Goal: Task Accomplishment & Management: Complete application form

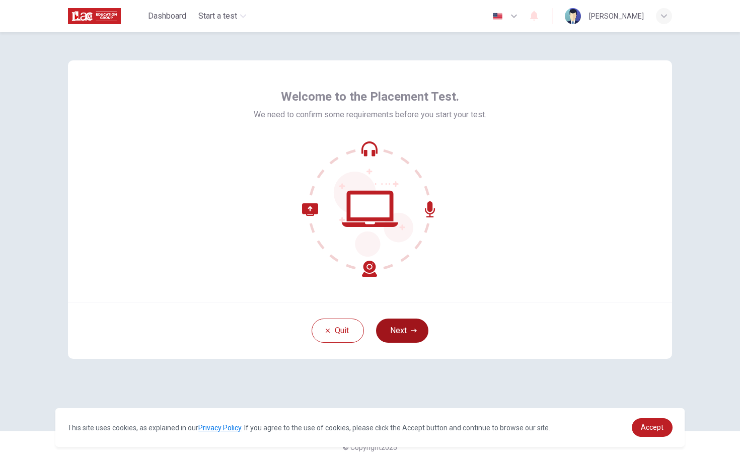
click at [401, 325] on button "Next" at bounding box center [402, 330] width 52 height 24
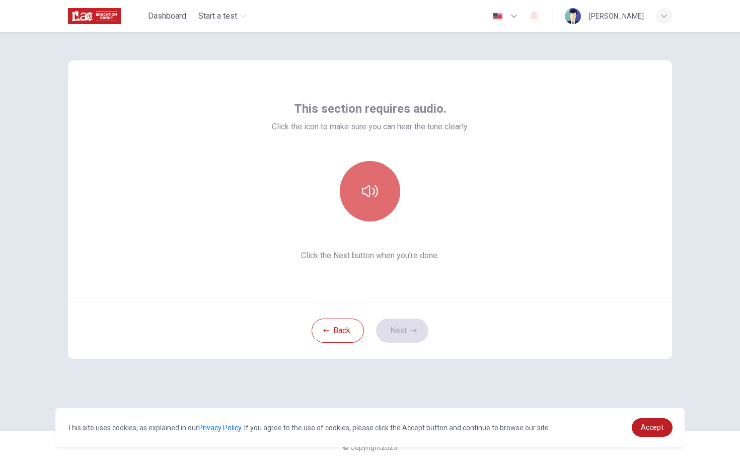
click at [390, 193] on button "button" at bounding box center [370, 191] width 60 height 60
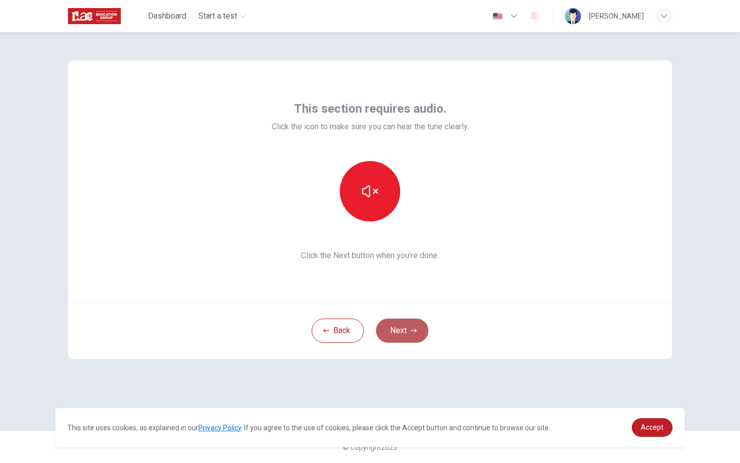
click at [399, 340] on button "Next" at bounding box center [402, 330] width 52 height 24
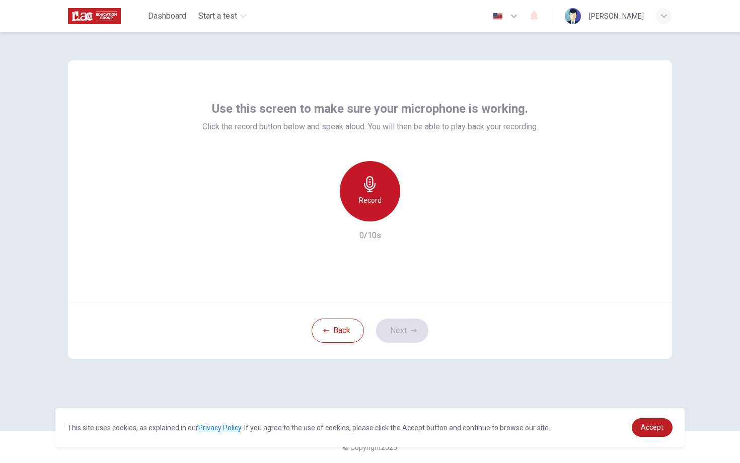
click at [381, 201] on div "Record" at bounding box center [370, 191] width 60 height 60
click at [381, 201] on div "Stop" at bounding box center [370, 191] width 60 height 60
click at [373, 202] on h6 "Record" at bounding box center [370, 200] width 23 height 12
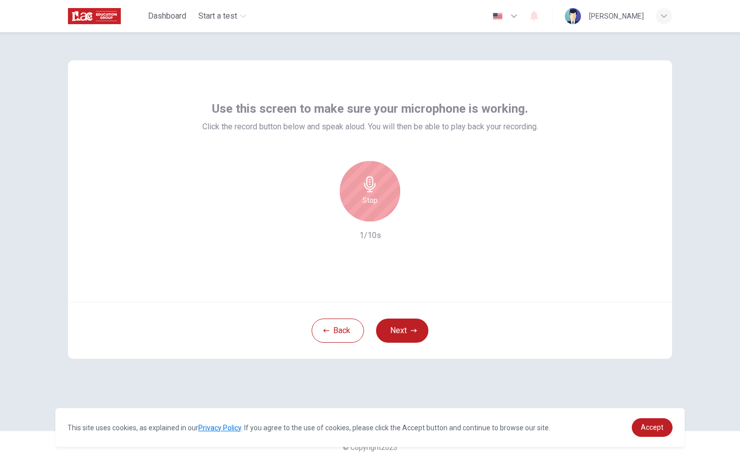
click at [373, 202] on h6 "Stop" at bounding box center [369, 200] width 15 height 12
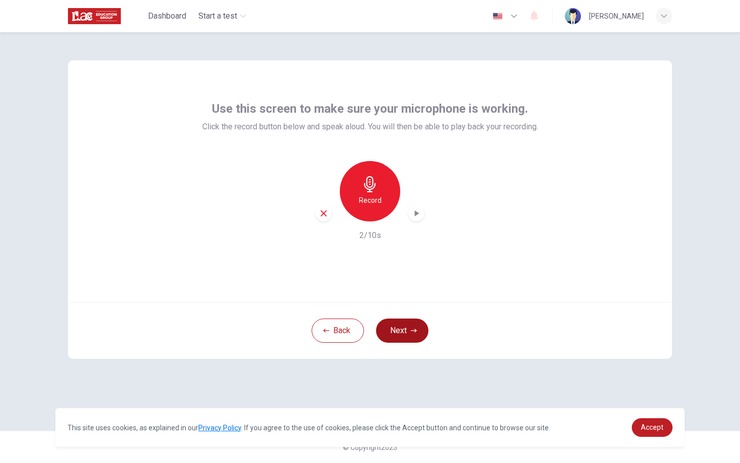
click at [400, 337] on button "Next" at bounding box center [402, 330] width 52 height 24
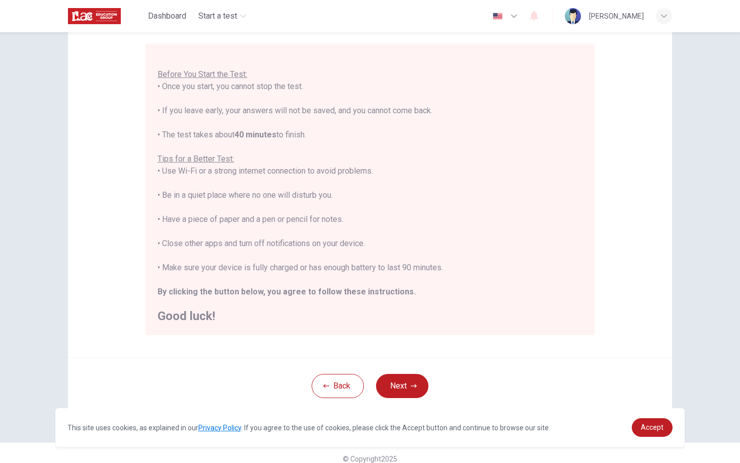
scroll to position [92, 0]
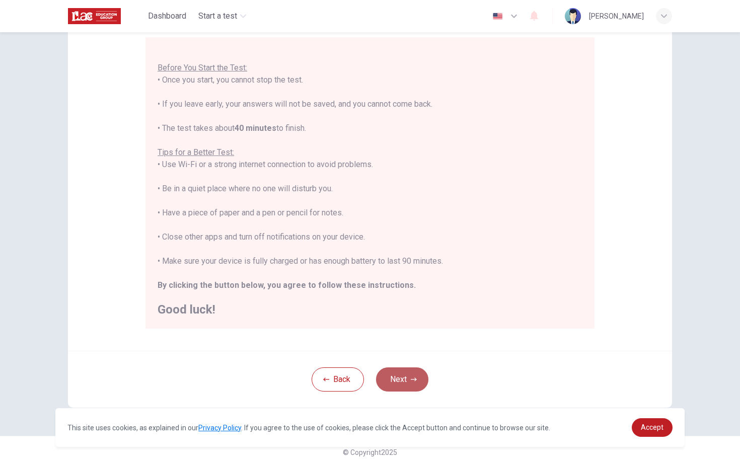
click at [386, 376] on button "Next" at bounding box center [402, 379] width 52 height 24
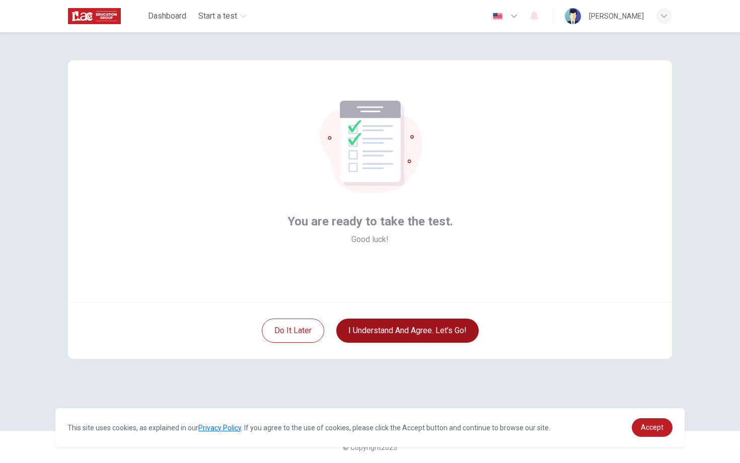
scroll to position [0, 0]
click at [411, 333] on button "I understand and agree. Let’s go!" at bounding box center [407, 330] width 142 height 24
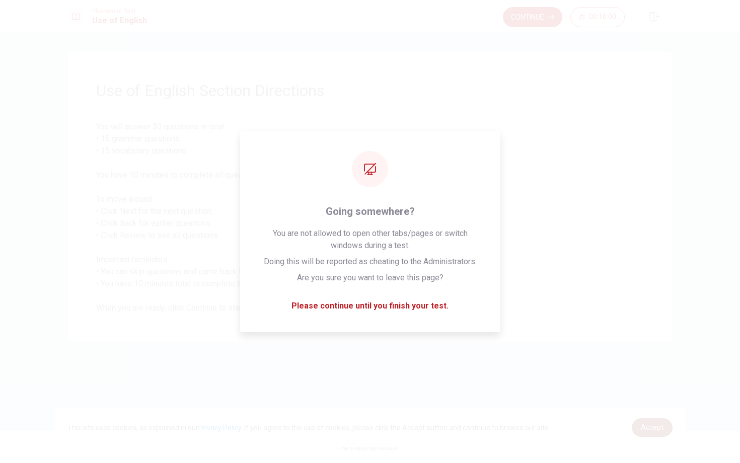
click at [634, 421] on link "Accept" at bounding box center [651, 427] width 41 height 19
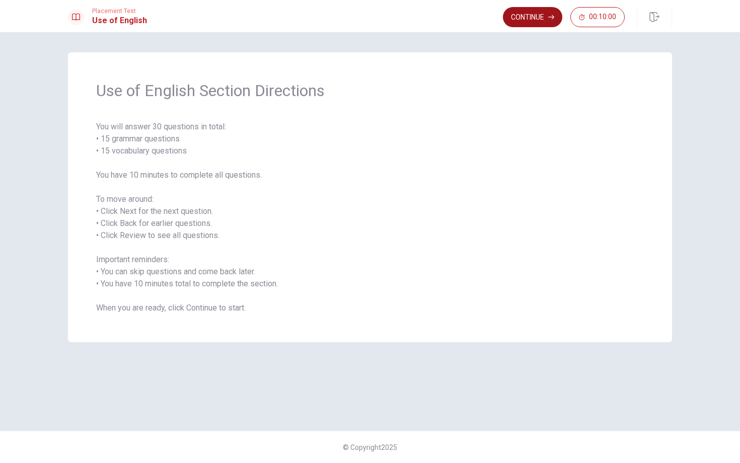
click at [537, 25] on button "Continue" at bounding box center [532, 17] width 59 height 20
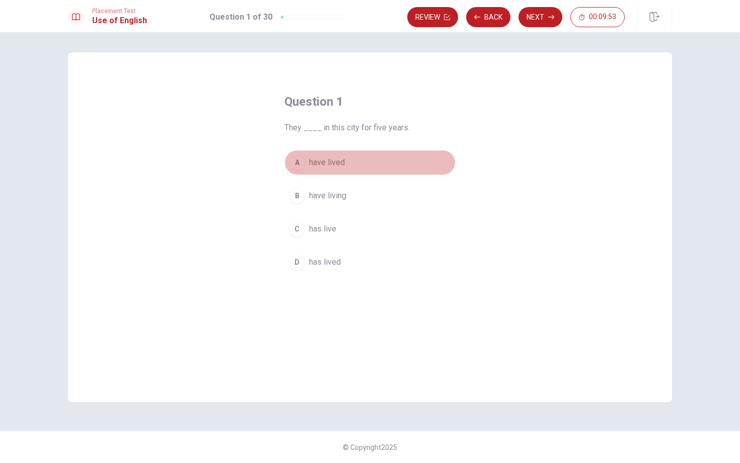
click at [297, 164] on div "A" at bounding box center [297, 162] width 16 height 16
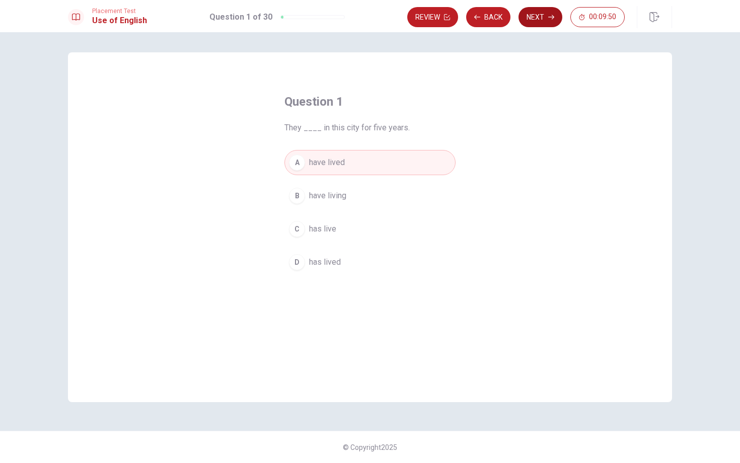
click at [536, 17] on button "Next" at bounding box center [540, 17] width 44 height 20
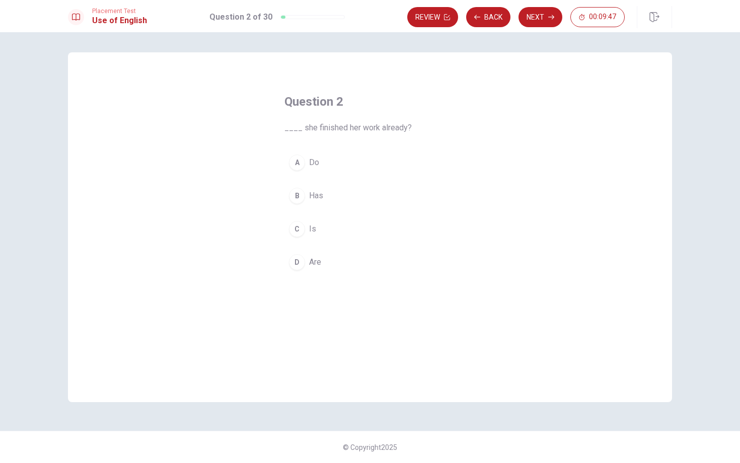
click at [318, 197] on span "Has" at bounding box center [316, 196] width 14 height 12
click at [540, 16] on button "Next" at bounding box center [540, 17] width 44 height 20
click at [300, 233] on div "C" at bounding box center [297, 229] width 16 height 16
click at [543, 17] on button "Next" at bounding box center [540, 17] width 44 height 20
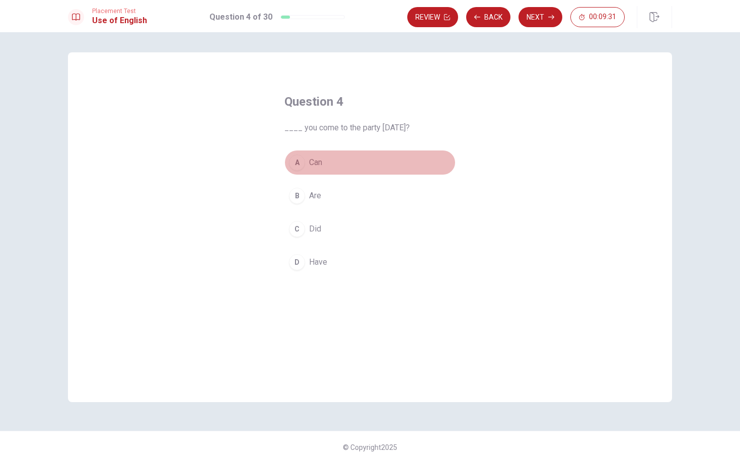
click at [311, 166] on span "Can" at bounding box center [315, 162] width 13 height 12
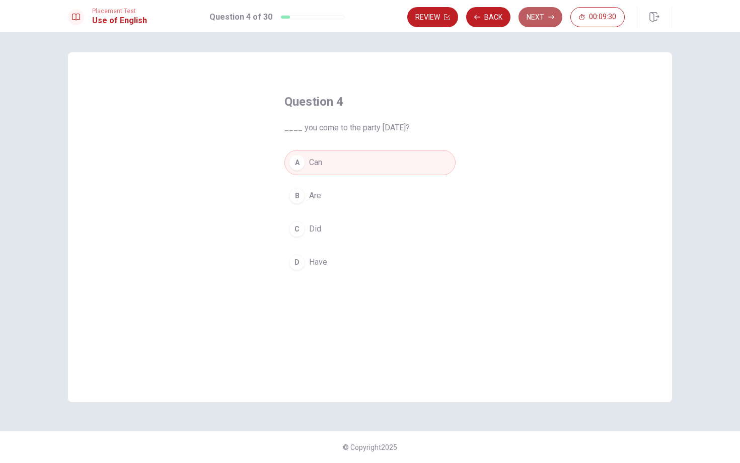
click at [531, 19] on button "Next" at bounding box center [540, 17] width 44 height 20
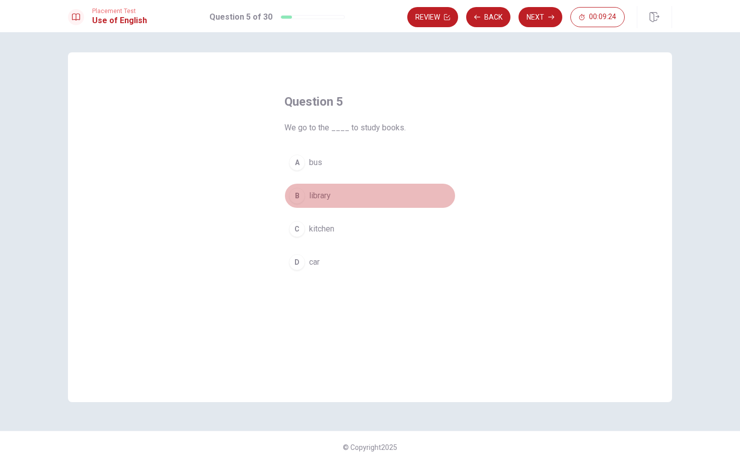
click at [317, 202] on button "B library" at bounding box center [369, 195] width 171 height 25
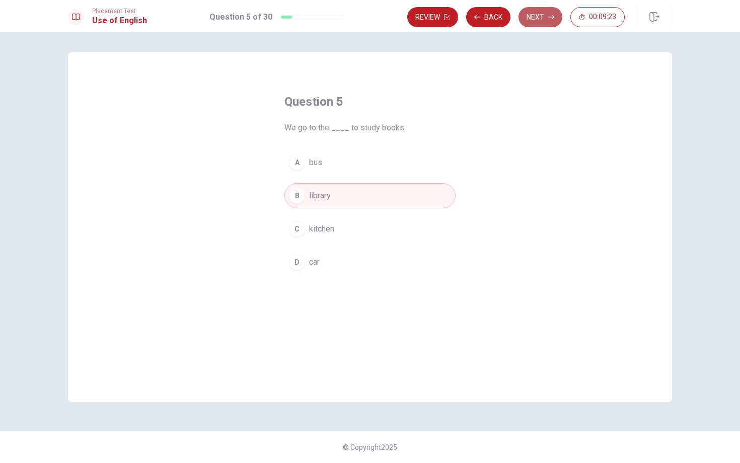
click at [537, 17] on button "Next" at bounding box center [540, 17] width 44 height 20
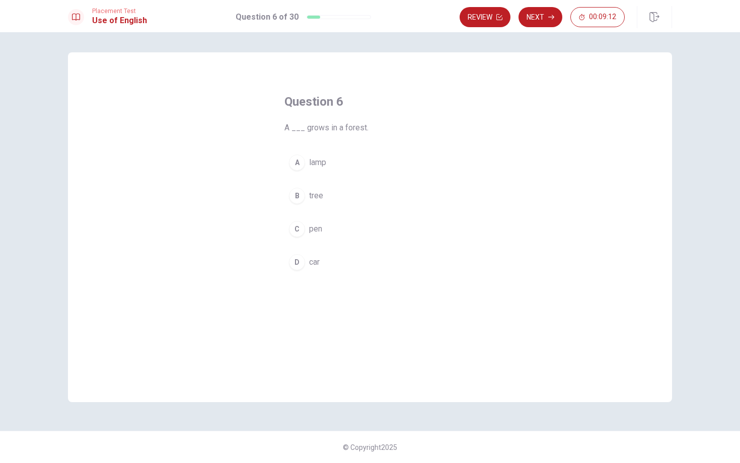
click at [313, 198] on span "tree" at bounding box center [316, 196] width 14 height 12
click at [534, 17] on button "Next" at bounding box center [540, 17] width 44 height 20
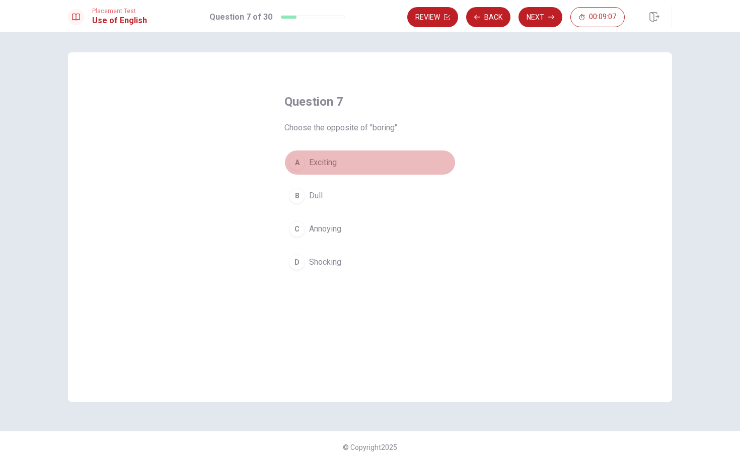
click at [324, 161] on span "Exciting" at bounding box center [323, 162] width 28 height 12
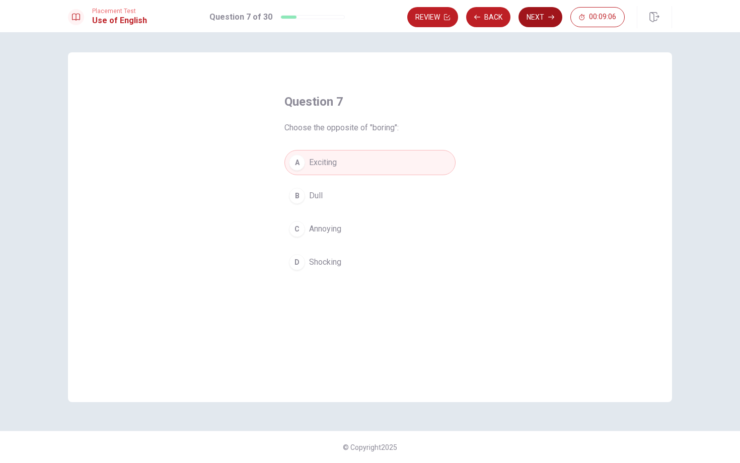
click at [539, 22] on button "Next" at bounding box center [540, 17] width 44 height 20
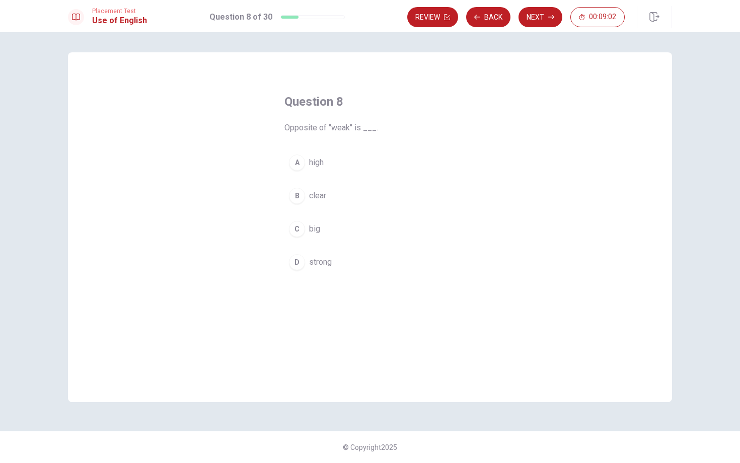
click at [315, 258] on span "strong" at bounding box center [320, 262] width 23 height 12
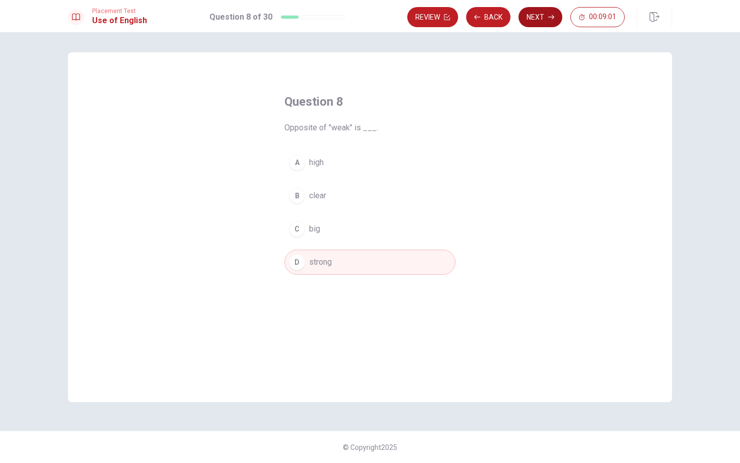
click at [527, 21] on button "Next" at bounding box center [540, 17] width 44 height 20
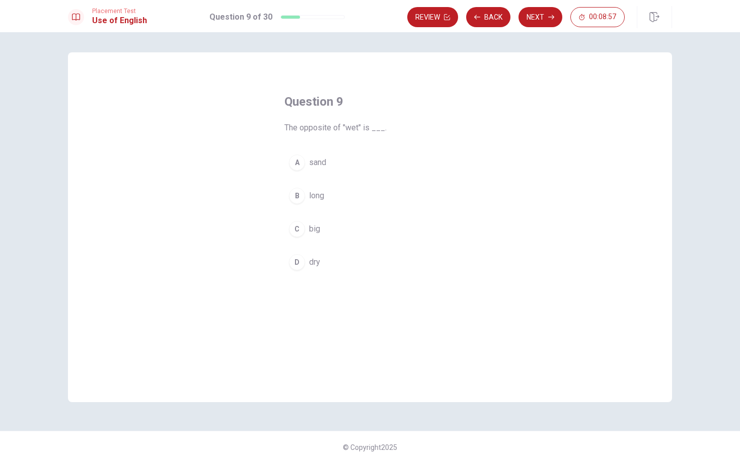
click at [315, 265] on span "dry" at bounding box center [314, 262] width 11 height 12
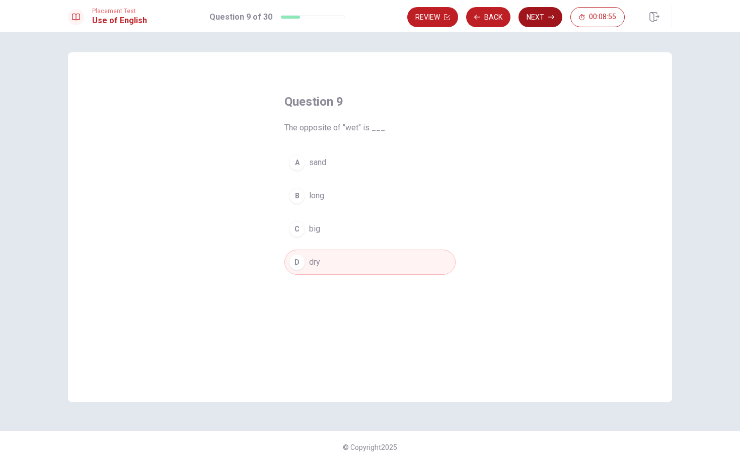
click at [544, 21] on button "Next" at bounding box center [540, 17] width 44 height 20
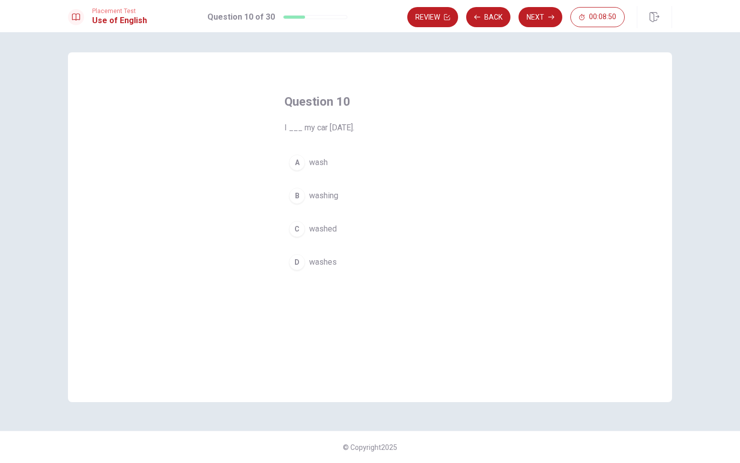
click at [330, 229] on span "washed" at bounding box center [323, 229] width 28 height 12
click at [540, 16] on button "Next" at bounding box center [540, 17] width 44 height 20
click at [320, 199] on span "the" at bounding box center [314, 196] width 11 height 12
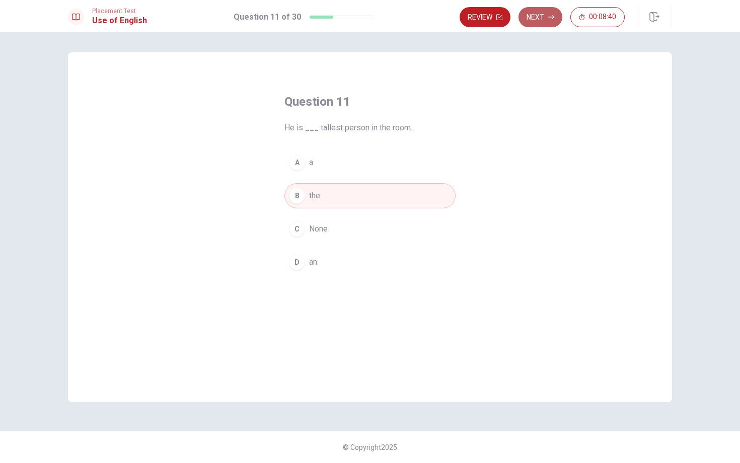
click at [539, 19] on button "Next" at bounding box center [540, 17] width 44 height 20
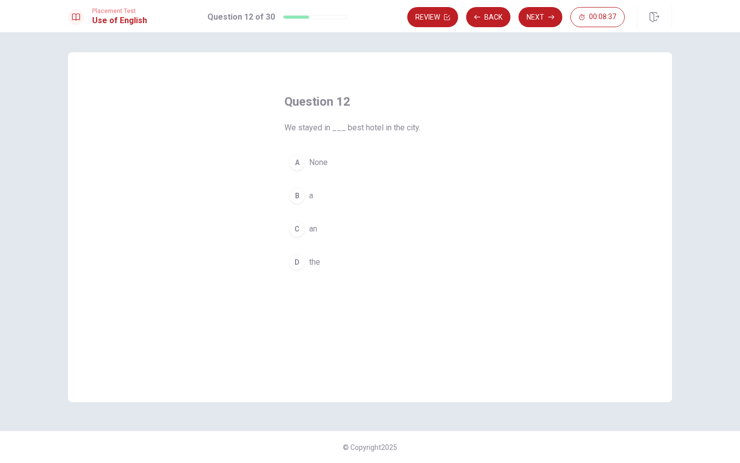
click at [311, 263] on span "the" at bounding box center [314, 262] width 11 height 12
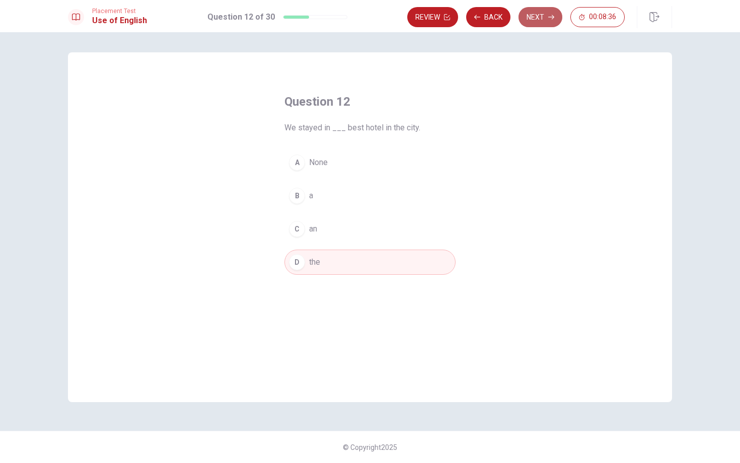
click at [533, 21] on button "Next" at bounding box center [540, 17] width 44 height 20
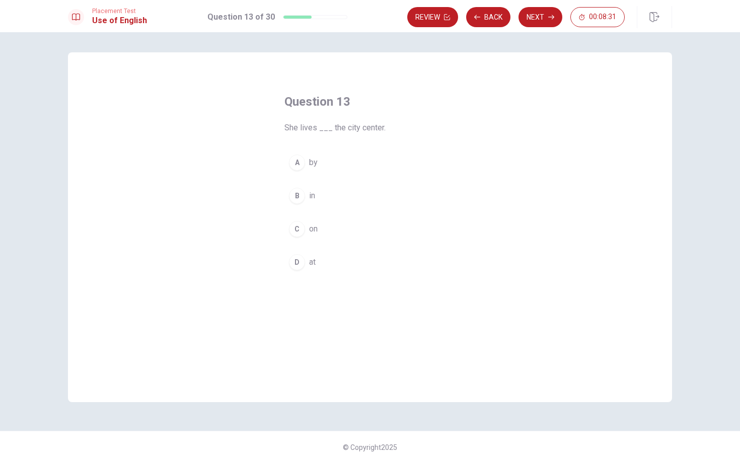
click at [306, 198] on button "B in" at bounding box center [369, 195] width 171 height 25
click at [539, 22] on button "Next" at bounding box center [540, 17] width 44 height 20
click at [320, 192] on span "hopes" at bounding box center [320, 196] width 22 height 12
click at [316, 266] on span "hope" at bounding box center [318, 262] width 18 height 12
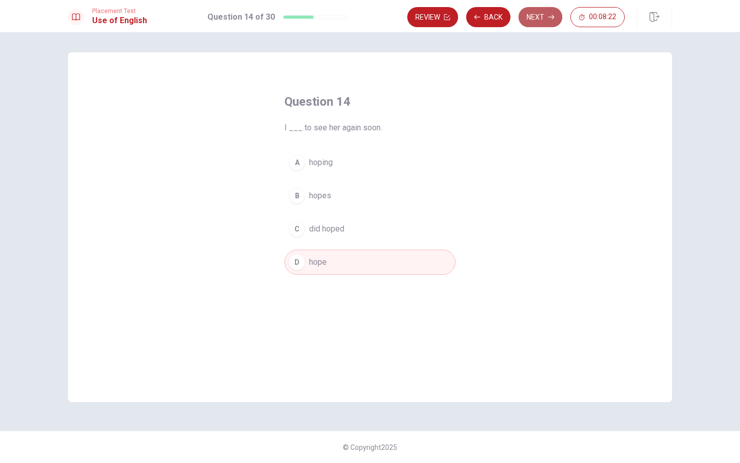
click at [544, 20] on button "Next" at bounding box center [540, 17] width 44 height 20
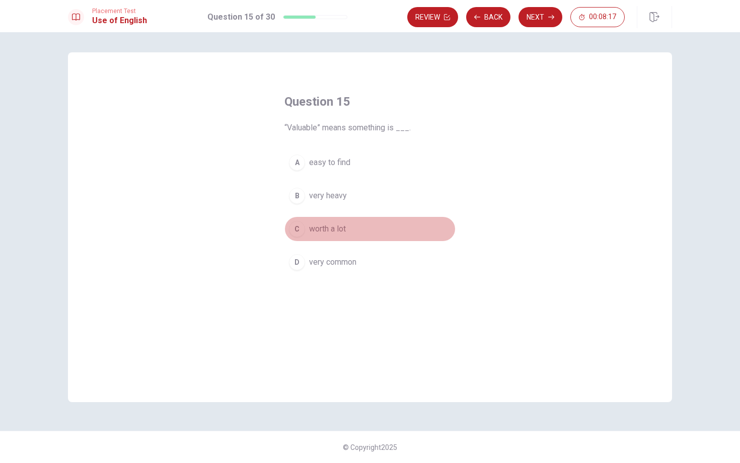
click at [321, 229] on span "worth a lot" at bounding box center [327, 229] width 37 height 12
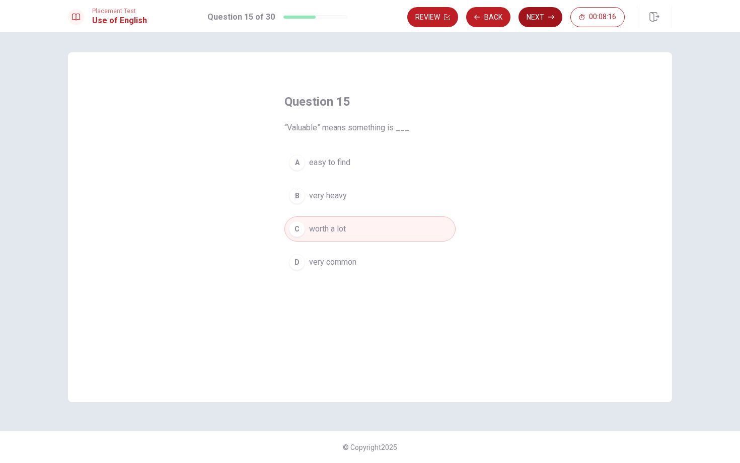
click at [529, 14] on button "Next" at bounding box center [540, 17] width 44 height 20
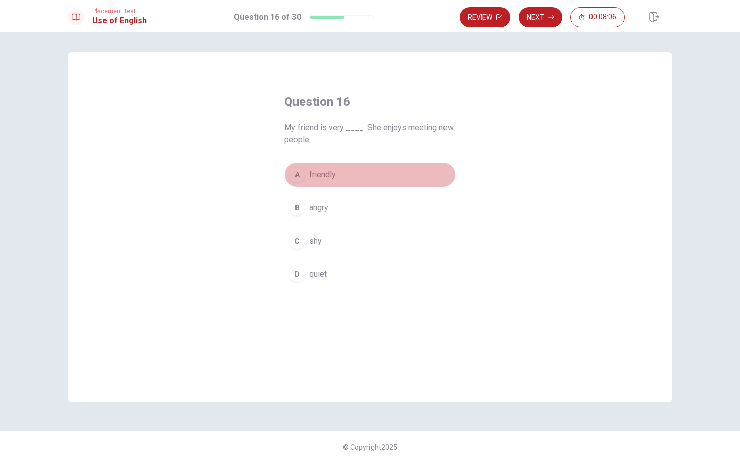
click at [325, 181] on button "A friendly" at bounding box center [369, 174] width 171 height 25
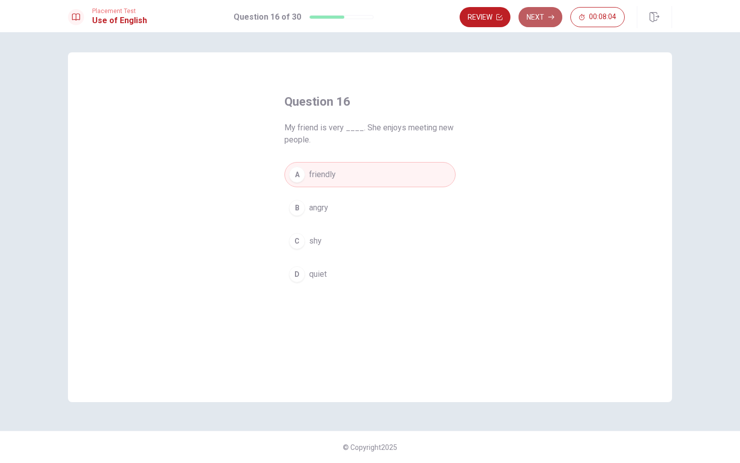
click at [547, 21] on button "Next" at bounding box center [540, 17] width 44 height 20
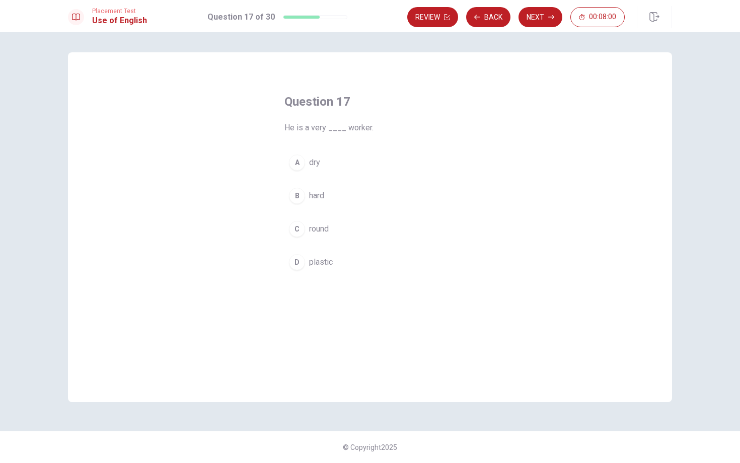
click at [319, 196] on span "hard" at bounding box center [316, 196] width 15 height 12
click at [528, 21] on button "Next" at bounding box center [540, 17] width 44 height 20
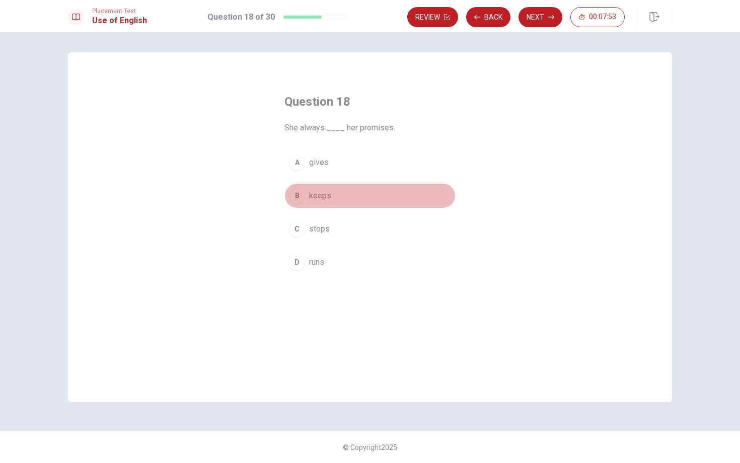
click at [325, 196] on span "keeps" at bounding box center [320, 196] width 22 height 12
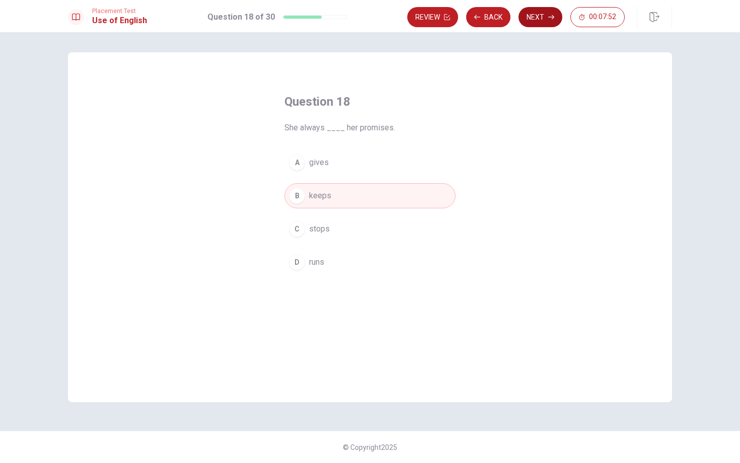
click at [526, 15] on button "Next" at bounding box center [540, 17] width 44 height 20
click at [319, 231] on span "violent" at bounding box center [321, 229] width 24 height 12
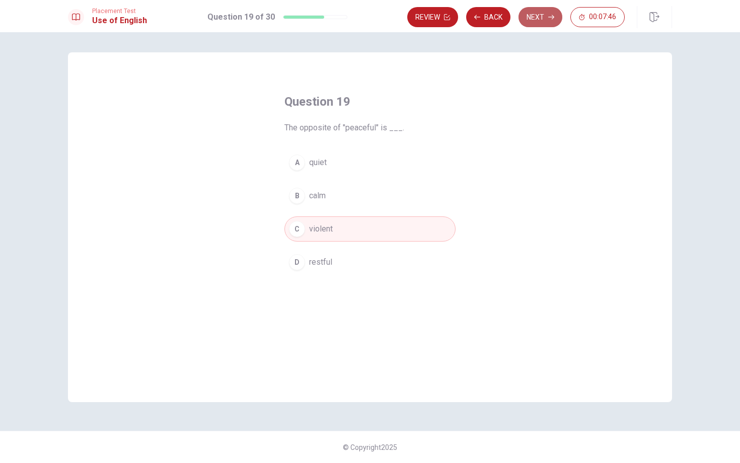
click at [541, 25] on button "Next" at bounding box center [540, 17] width 44 height 20
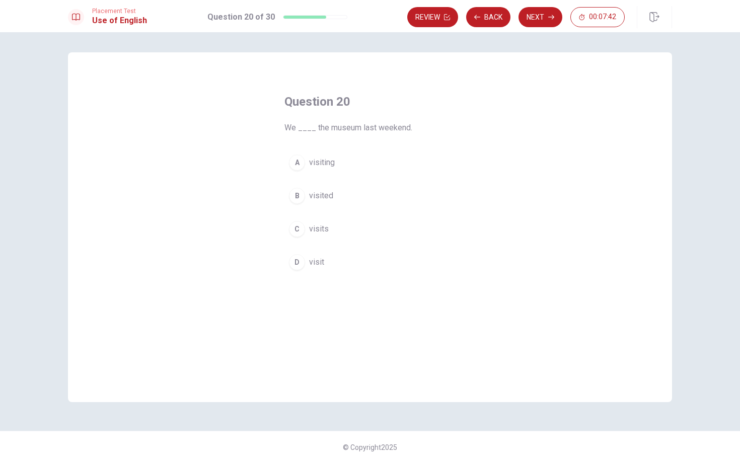
click at [325, 191] on span "visited" at bounding box center [321, 196] width 24 height 12
click at [540, 27] on button "Next" at bounding box center [540, 17] width 44 height 20
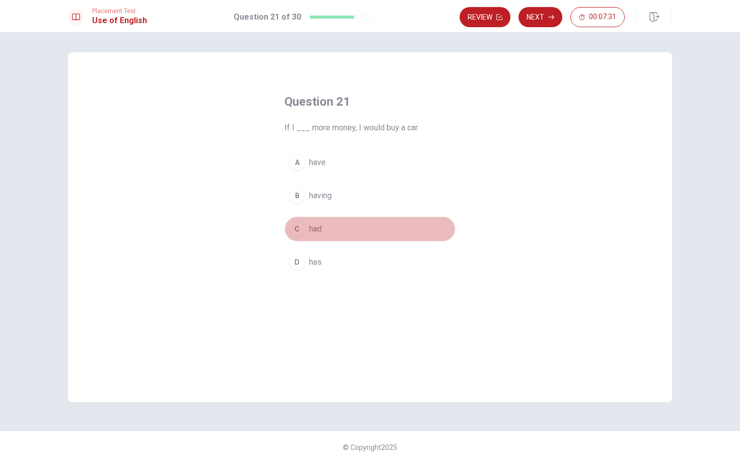
click at [318, 229] on span "had" at bounding box center [315, 229] width 13 height 12
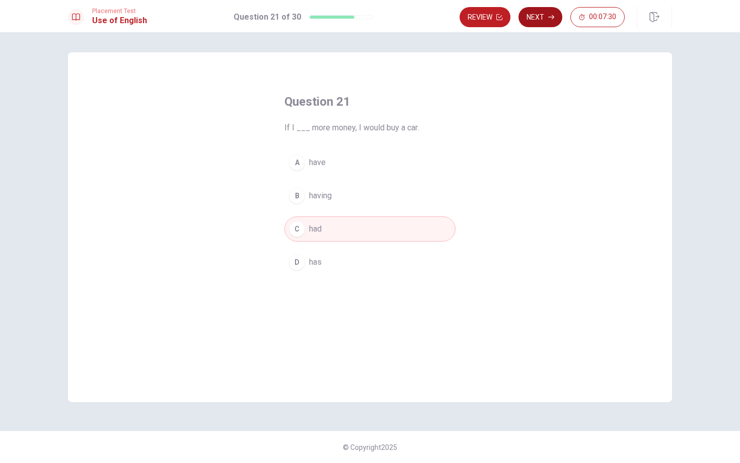
click at [544, 22] on button "Next" at bounding box center [540, 17] width 44 height 20
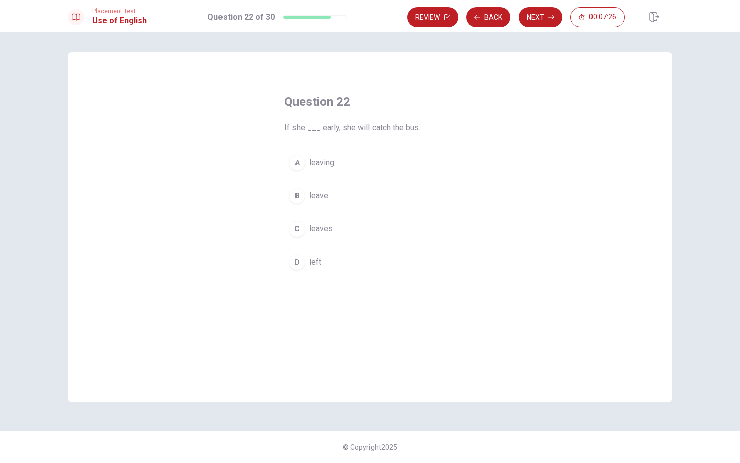
click at [325, 226] on span "leaves" at bounding box center [321, 229] width 24 height 12
click at [545, 21] on button "Next" at bounding box center [540, 17] width 44 height 20
click at [326, 225] on span "studied" at bounding box center [322, 229] width 27 height 12
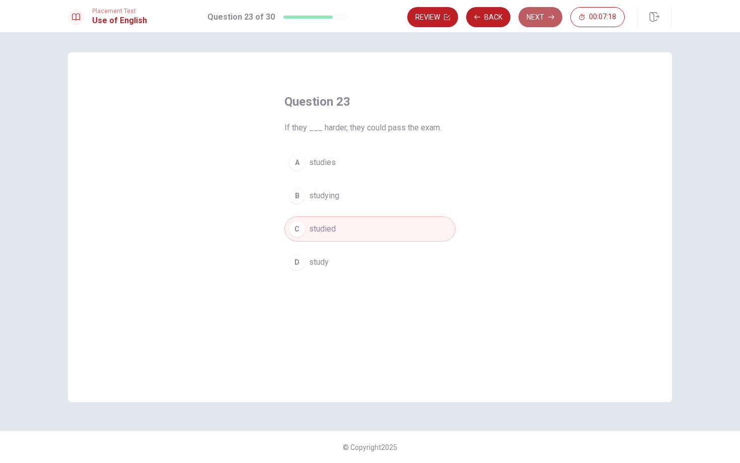
click at [543, 16] on button "Next" at bounding box center [540, 17] width 44 height 20
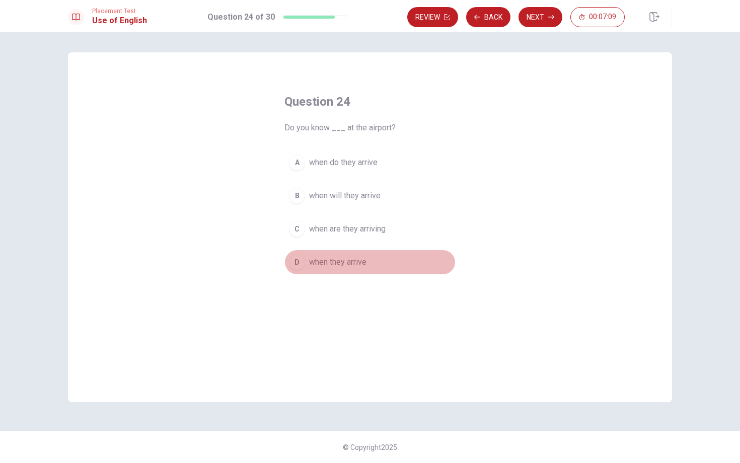
click at [332, 269] on button "D when they arrive" at bounding box center [369, 262] width 171 height 25
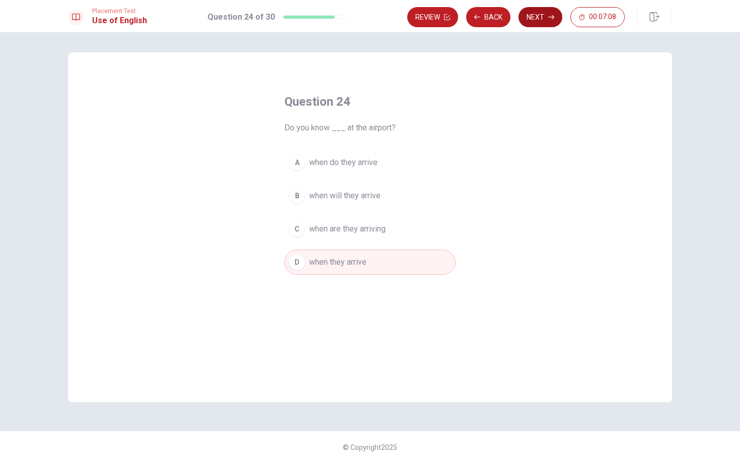
click at [535, 23] on button "Next" at bounding box center [540, 17] width 44 height 20
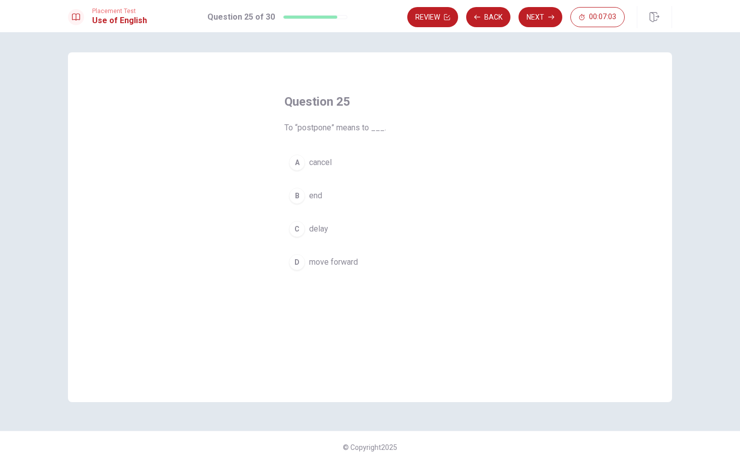
click at [317, 231] on span "delay" at bounding box center [318, 229] width 19 height 12
click at [545, 25] on button "Next" at bounding box center [540, 17] width 44 height 20
click at [346, 159] on span "unavoidable" at bounding box center [330, 162] width 42 height 12
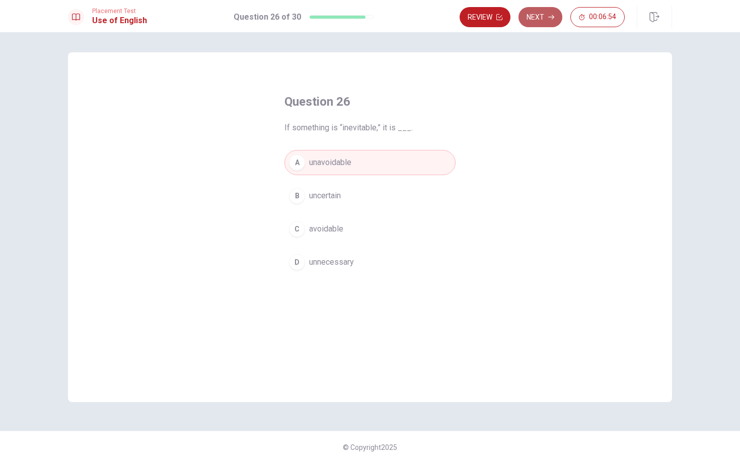
click at [542, 15] on button "Next" at bounding box center [540, 17] width 44 height 20
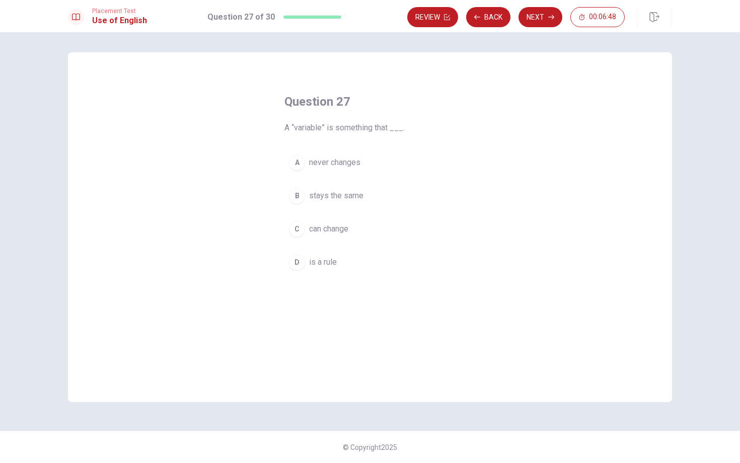
click at [328, 231] on span "can change" at bounding box center [328, 229] width 39 height 12
click at [539, 19] on button "Next" at bounding box center [540, 17] width 44 height 20
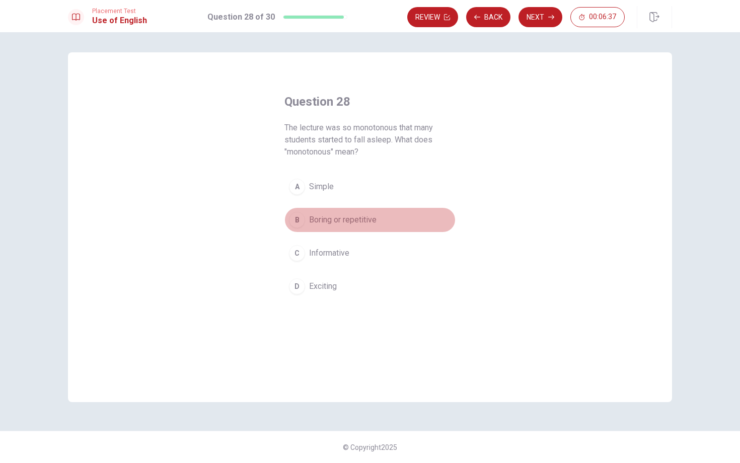
click at [342, 222] on span "Boring or repetitive" at bounding box center [342, 220] width 67 height 12
click at [539, 17] on button "Next" at bounding box center [540, 17] width 44 height 20
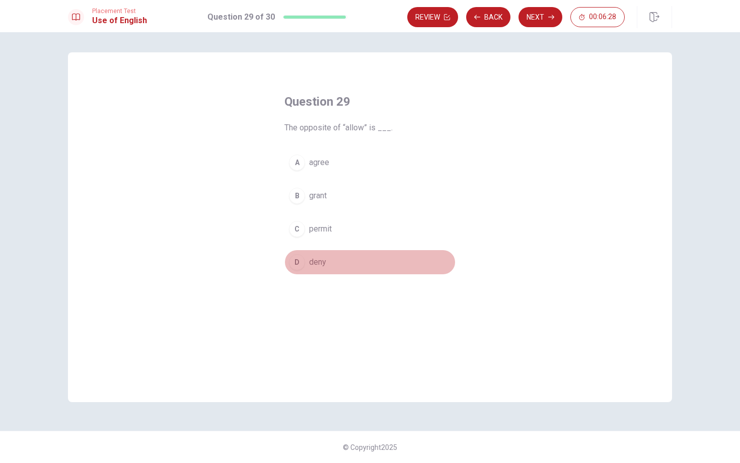
click at [312, 263] on span "deny" at bounding box center [317, 262] width 17 height 12
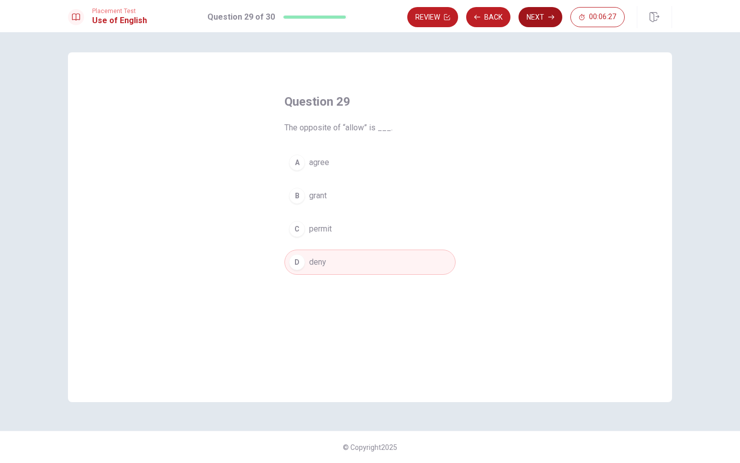
click at [537, 19] on button "Next" at bounding box center [540, 17] width 44 height 20
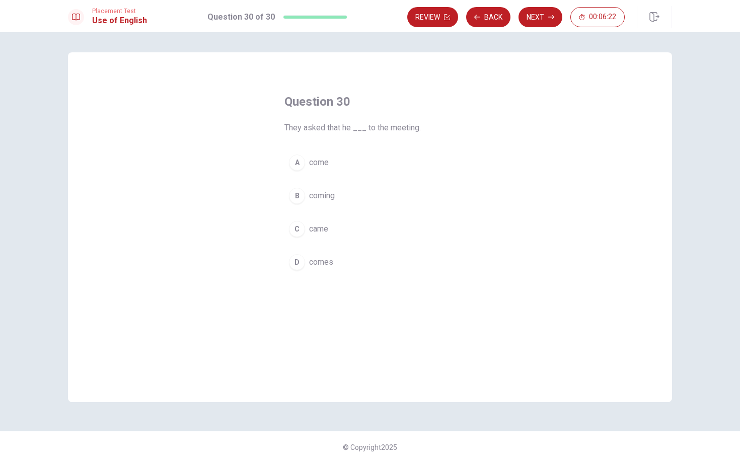
click at [312, 167] on span "come" at bounding box center [319, 162] width 20 height 12
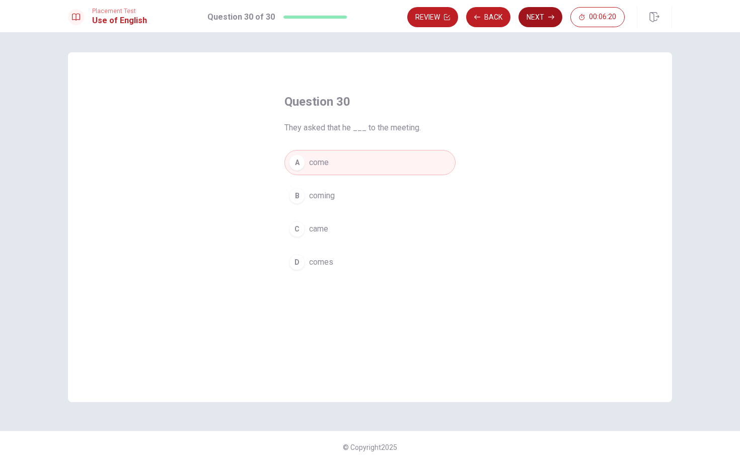
click at [544, 14] on button "Next" at bounding box center [540, 17] width 44 height 20
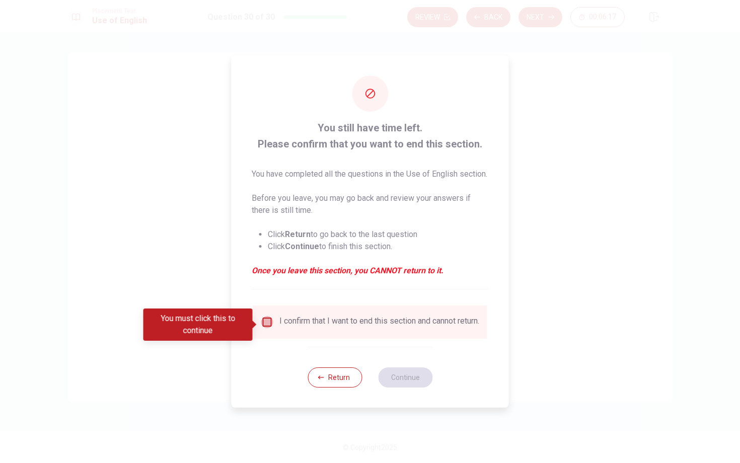
click at [266, 321] on input "You must click this to continue" at bounding box center [267, 322] width 12 height 12
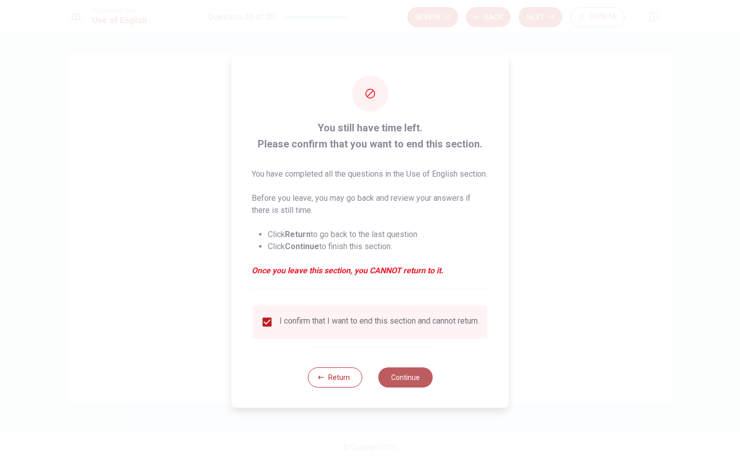
click at [405, 384] on button "Continue" at bounding box center [405, 377] width 54 height 20
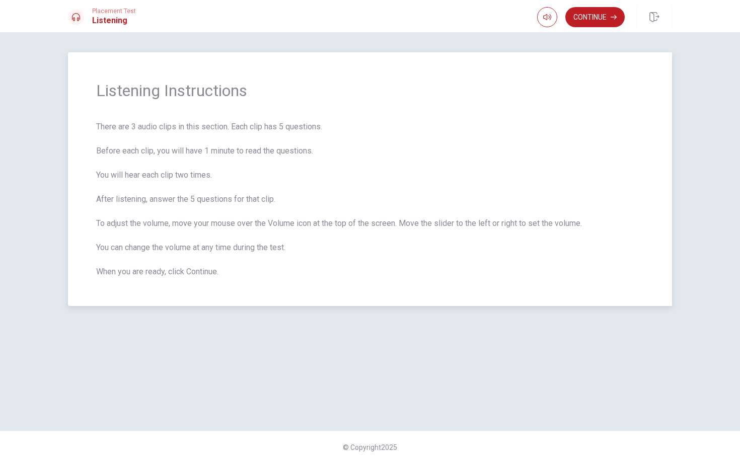
click at [326, 183] on span "There are 3 audio clips in this section. Each clip has 5 questions. Before each…" at bounding box center [369, 199] width 547 height 157
click at [610, 18] on icon "button" at bounding box center [613, 17] width 6 height 6
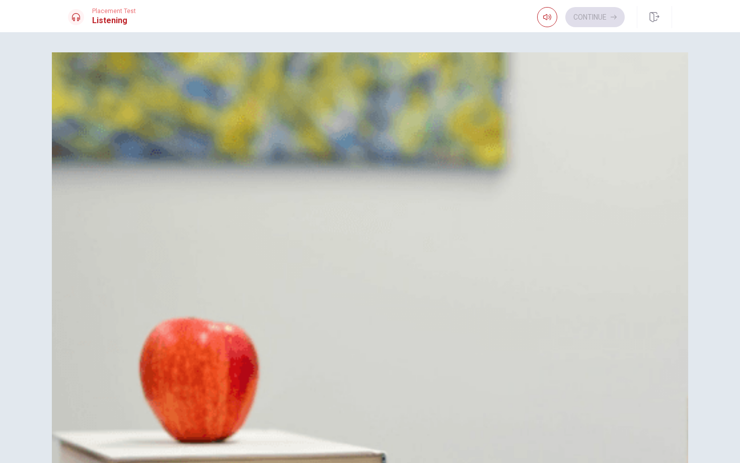
click at [183, 95] on span "Because it’s peak season" at bounding box center [138, 89] width 90 height 12
click at [403, 201] on button "A Make a checklist" at bounding box center [370, 213] width 604 height 25
click at [370, 326] on button "A Eight hours" at bounding box center [370, 338] width 604 height 25
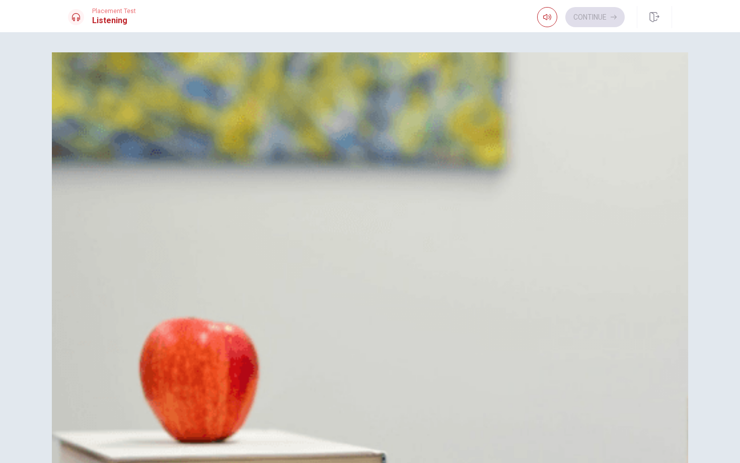
scroll to position [556, 0]
click at [361, 376] on button "C Ten to eleven hours" at bounding box center [370, 388] width 604 height 25
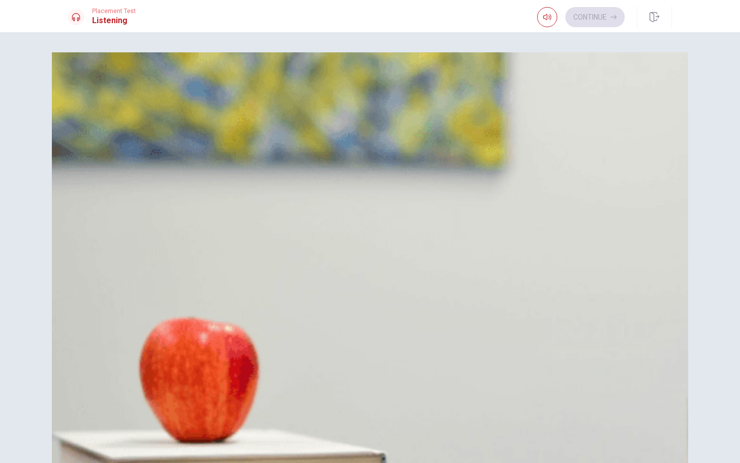
click at [592, 20] on button "Continue" at bounding box center [594, 17] width 59 height 20
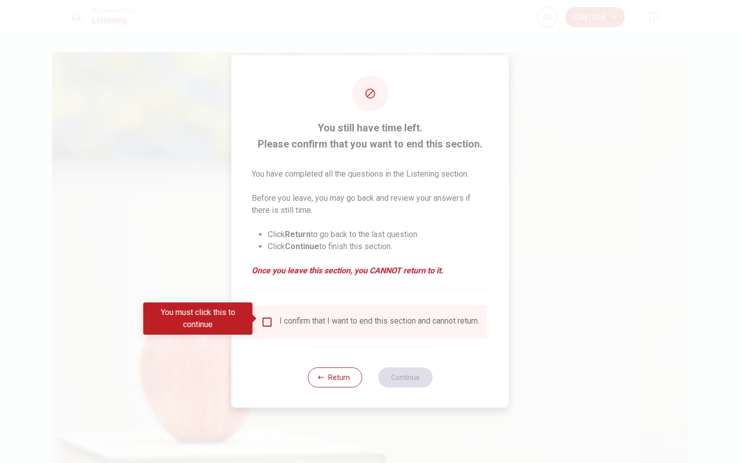
click at [263, 319] on input "You must click this to continue" at bounding box center [267, 322] width 12 height 12
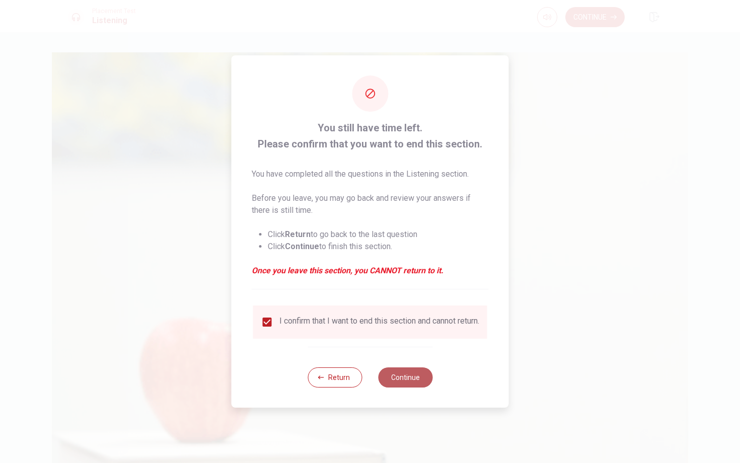
click at [392, 384] on button "Continue" at bounding box center [405, 377] width 54 height 20
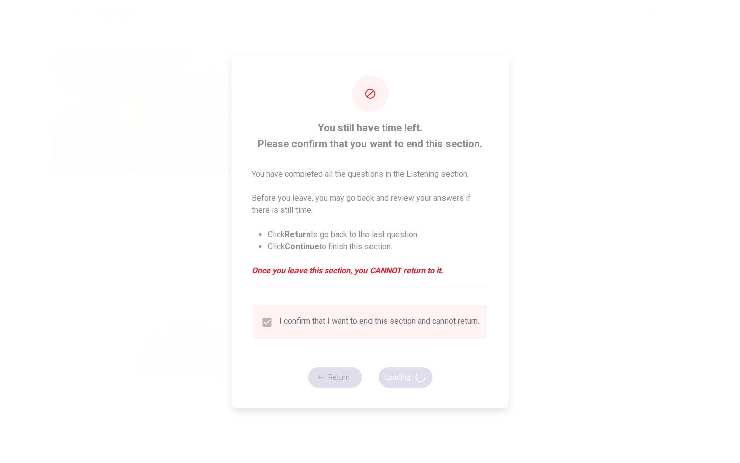
type input "68"
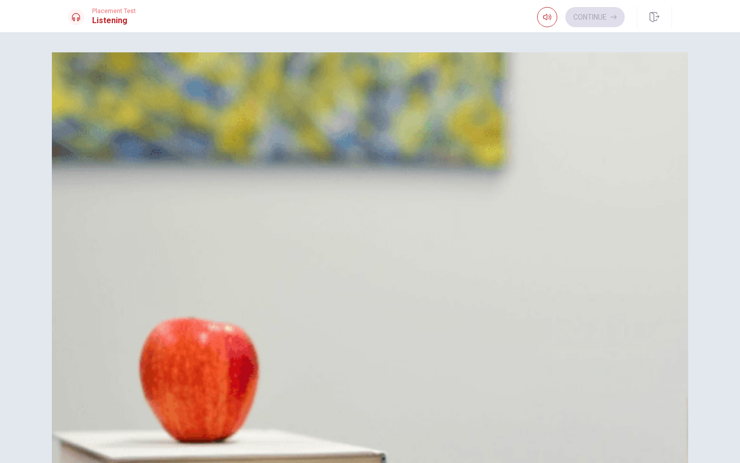
scroll to position [213, 0]
click at [89, 206] on div "A" at bounding box center [80, 214] width 16 height 16
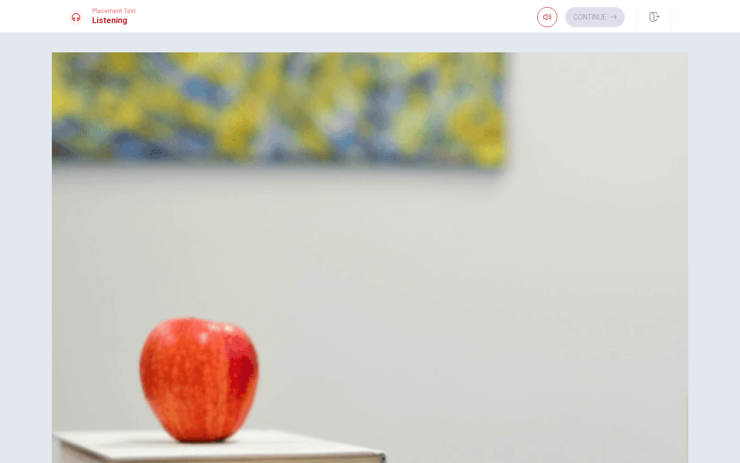
click at [89, 147] on div "C" at bounding box center [80, 139] width 16 height 16
click at [351, 351] on button "B Practiced for the Q&A" at bounding box center [370, 363] width 604 height 25
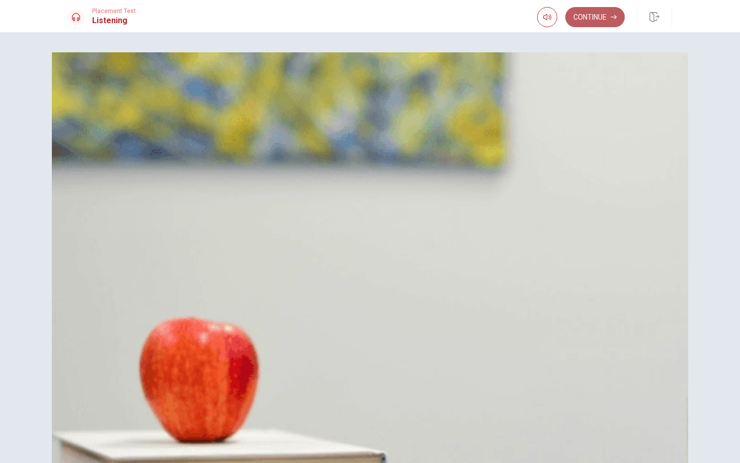
click at [589, 15] on button "Continue" at bounding box center [594, 17] width 59 height 20
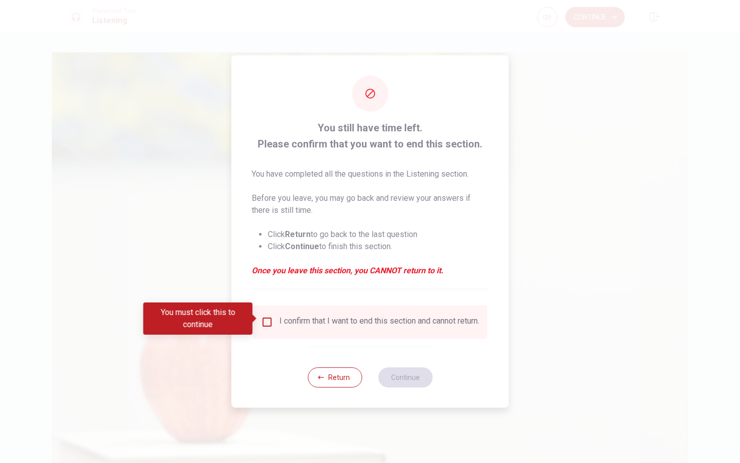
click at [264, 320] on input "You must click this to continue" at bounding box center [267, 322] width 12 height 12
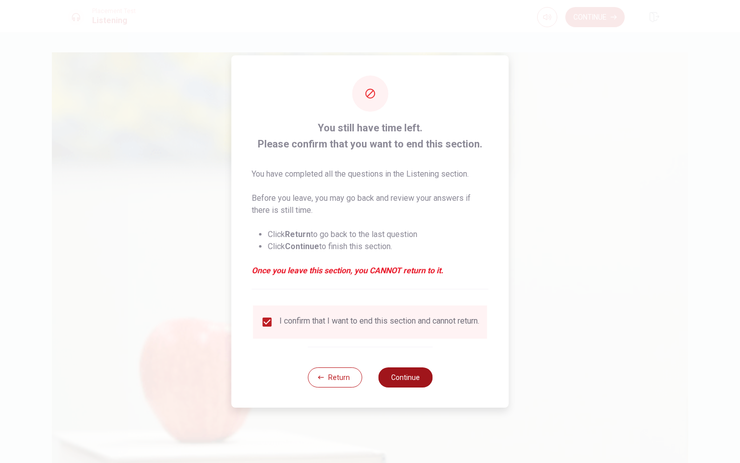
click at [391, 384] on button "Continue" at bounding box center [405, 377] width 54 height 20
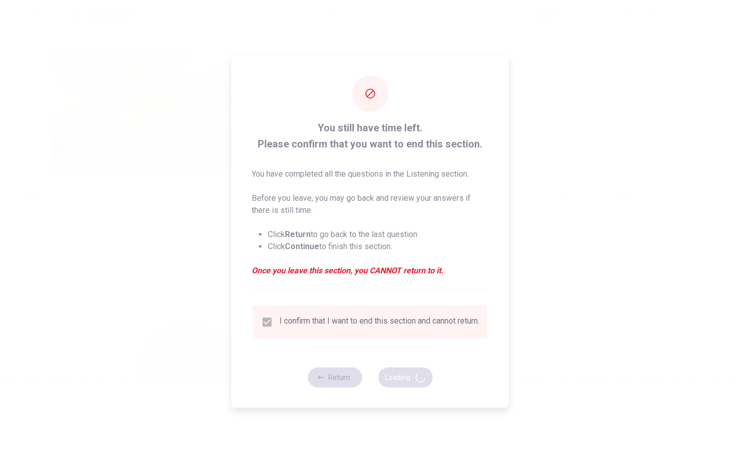
type input "55"
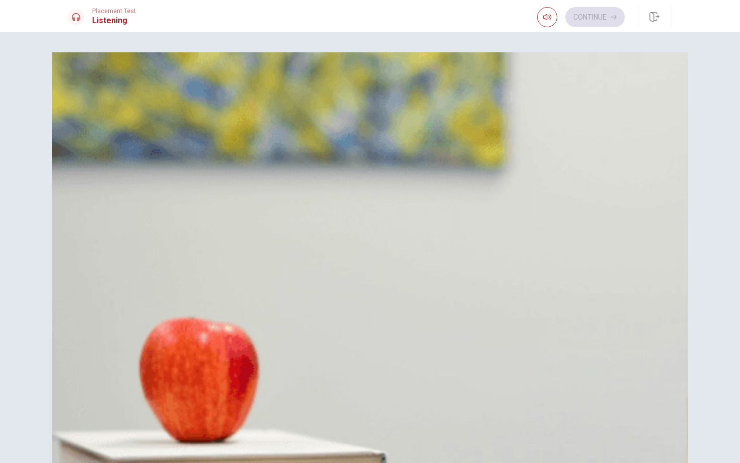
scroll to position [933, 0]
click at [353, 351] on button "B Storage" at bounding box center [370, 363] width 604 height 25
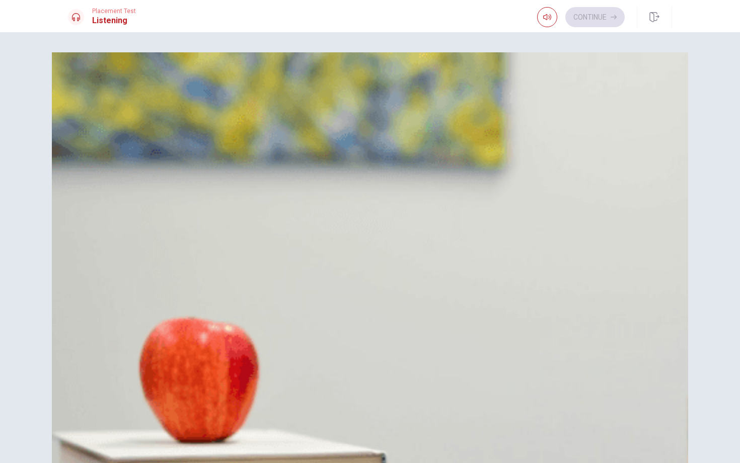
click at [353, 326] on div "A Graphics B Storage C Speed D Design" at bounding box center [370, 376] width 604 height 101
click at [89, 381] on div "C" at bounding box center [80, 389] width 16 height 16
click at [89, 122] on div "B" at bounding box center [80, 114] width 16 height 16
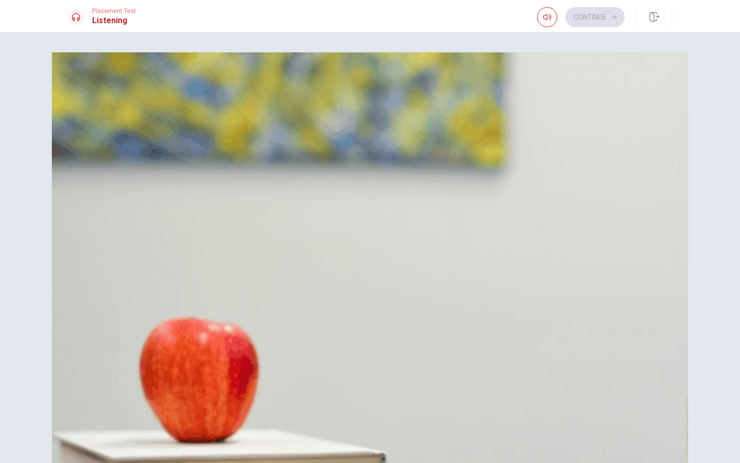
click at [350, 275] on button "C Buy during a sales event" at bounding box center [370, 264] width 604 height 25
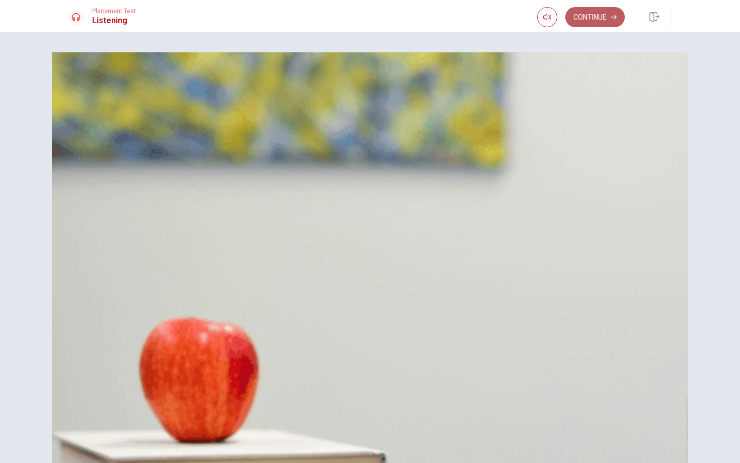
click at [614, 19] on icon "button" at bounding box center [613, 17] width 6 height 5
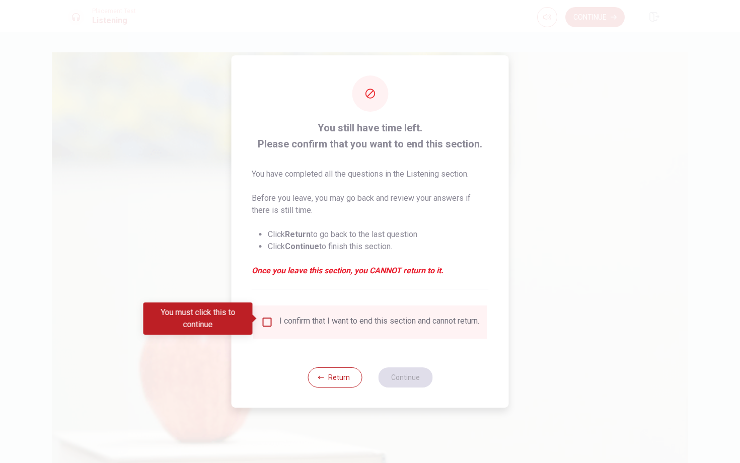
click at [268, 316] on input "You must click this to continue" at bounding box center [267, 322] width 12 height 12
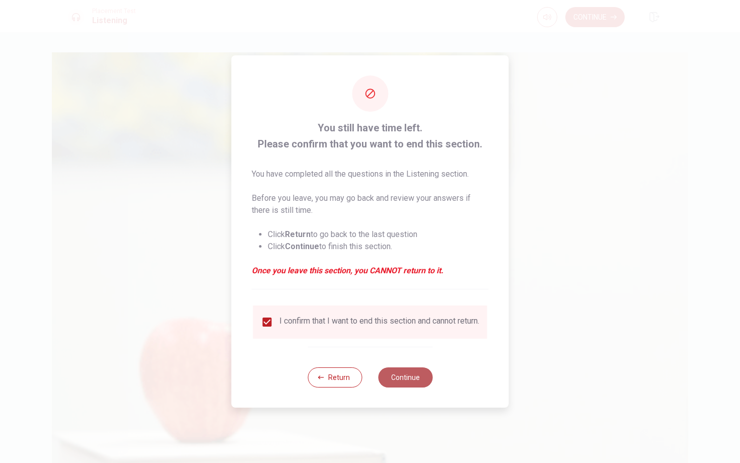
click at [419, 387] on button "Continue" at bounding box center [405, 377] width 54 height 20
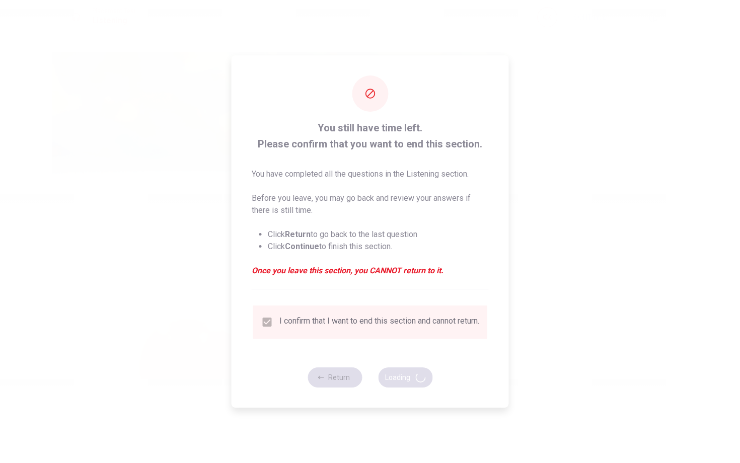
type input "58"
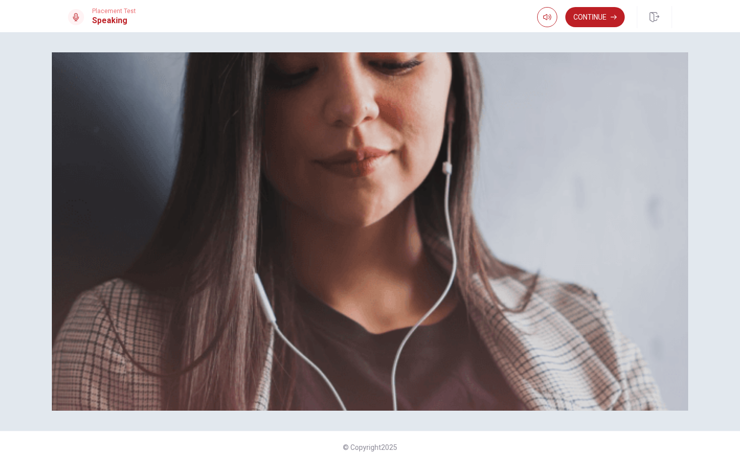
scroll to position [75, 0]
click at [602, 23] on button "Continue" at bounding box center [594, 17] width 59 height 20
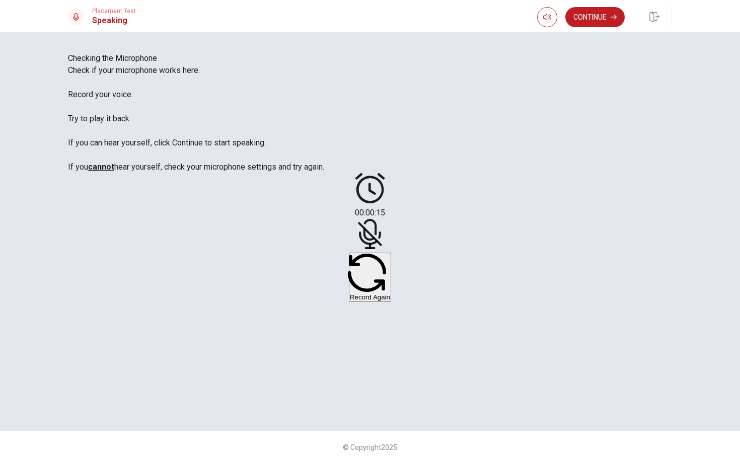
click at [385, 219] on div at bounding box center [370, 236] width 30 height 34
click at [378, 231] on icon at bounding box center [368, 238] width 19 height 14
click at [391, 253] on button "Record Again" at bounding box center [370, 277] width 42 height 49
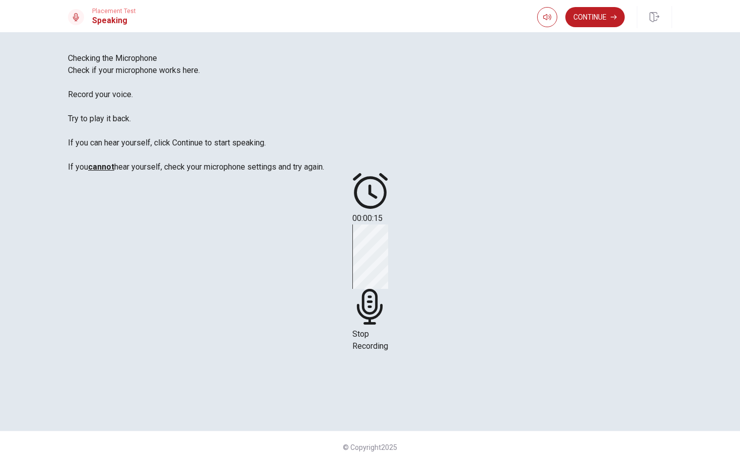
click at [388, 173] on div "00:00:15 Stop Recording" at bounding box center [370, 262] width 36 height 179
click at [388, 289] on icon at bounding box center [370, 307] width 36 height 36
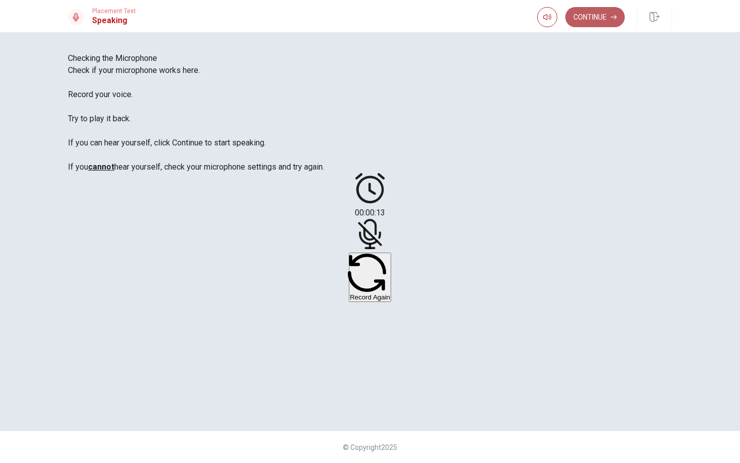
click at [591, 16] on button "Continue" at bounding box center [594, 17] width 59 height 20
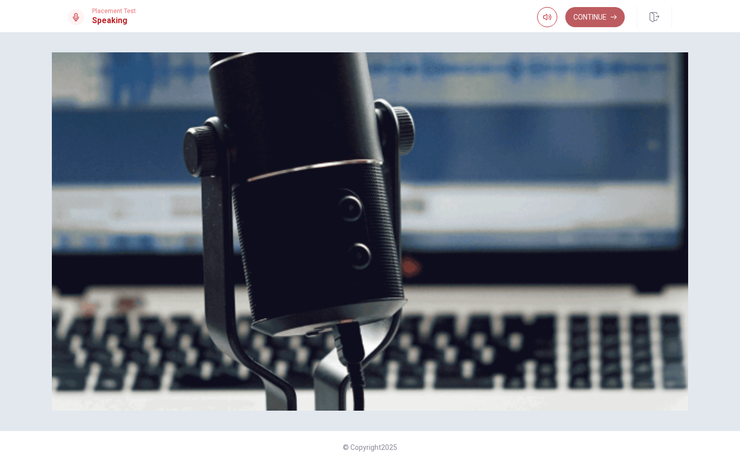
click at [600, 11] on button "Continue" at bounding box center [594, 17] width 59 height 20
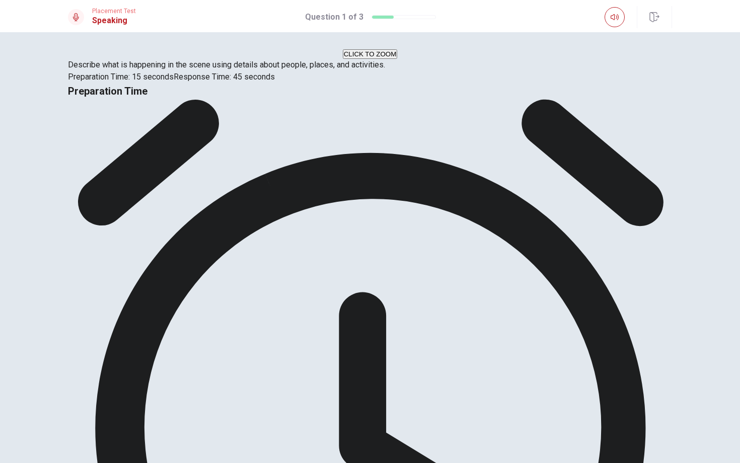
scroll to position [0, 0]
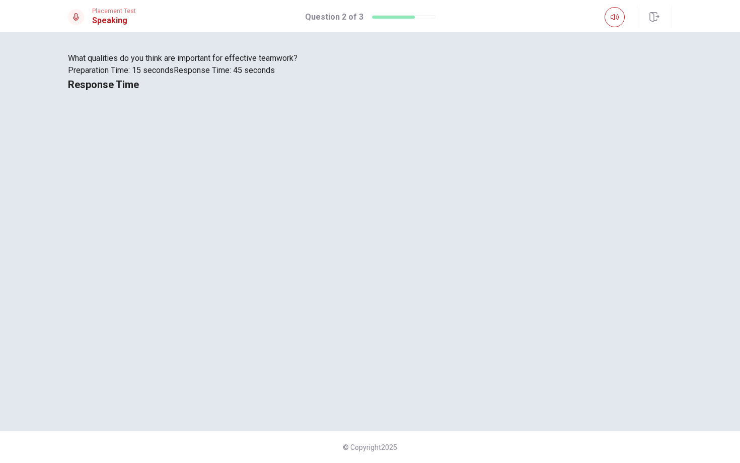
scroll to position [0, 0]
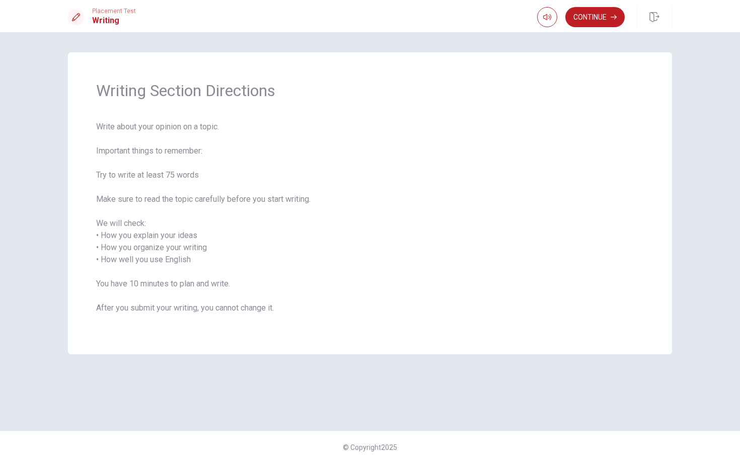
drag, startPoint x: 102, startPoint y: 174, endPoint x: 201, endPoint y: 177, distance: 98.6
click at [201, 177] on span "Write about your opinion on a topic. Important things to remember: Try to write…" at bounding box center [369, 223] width 547 height 205
click at [607, 22] on button "Continue" at bounding box center [594, 17] width 59 height 20
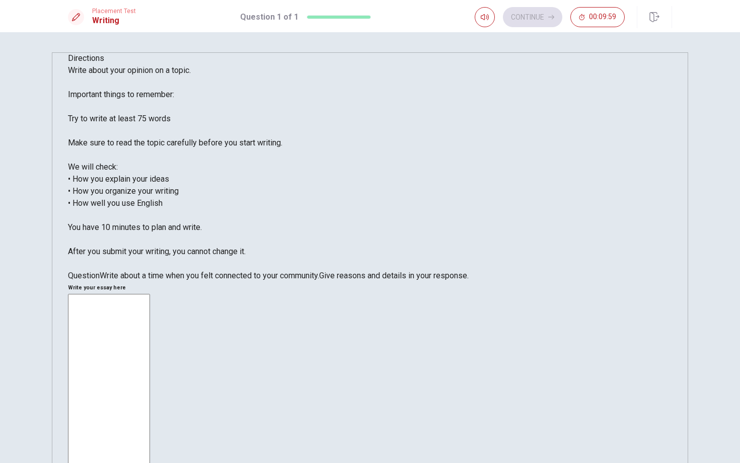
click at [150, 294] on textarea at bounding box center [109, 437] width 82 height 287
type textarea "I"
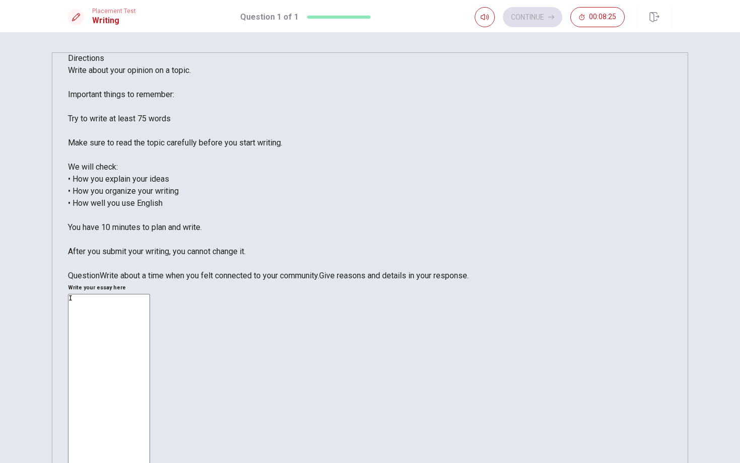
type textarea "I"
type textarea "d"
type textarea "I"
click at [150, 294] on textarea "These days, there are a lot of in=mportant" at bounding box center [109, 437] width 82 height 287
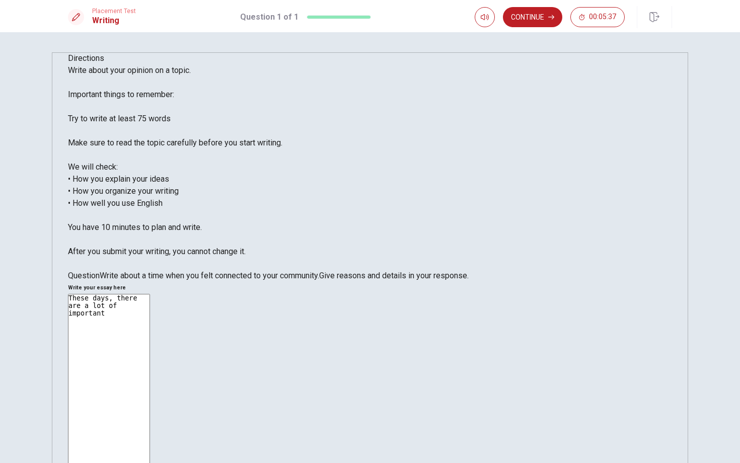
click at [150, 294] on textarea "These days, there are a lot of important" at bounding box center [109, 437] width 82 height 287
click at [150, 294] on textarea "These days, there are a lot of important things to remember. In my opinoin, hea…" at bounding box center [109, 437] width 82 height 287
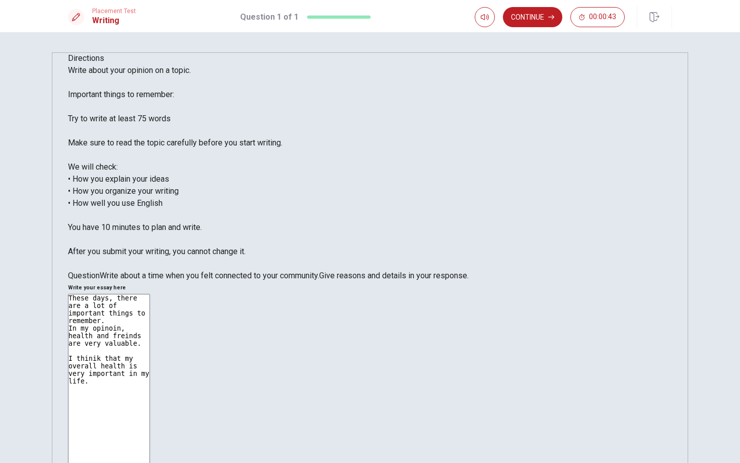
click at [150, 294] on textarea "These days, there are a lot of important things to remember. In my opinoin, hea…" at bounding box center [109, 437] width 82 height 287
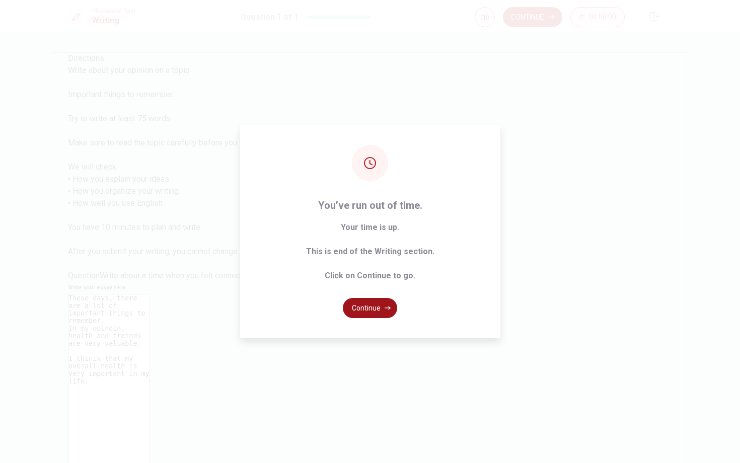
type textarea "These days, there are a lot of important things to remember. In my opinoin, hea…"
click at [372, 312] on button "Continue" at bounding box center [370, 308] width 54 height 20
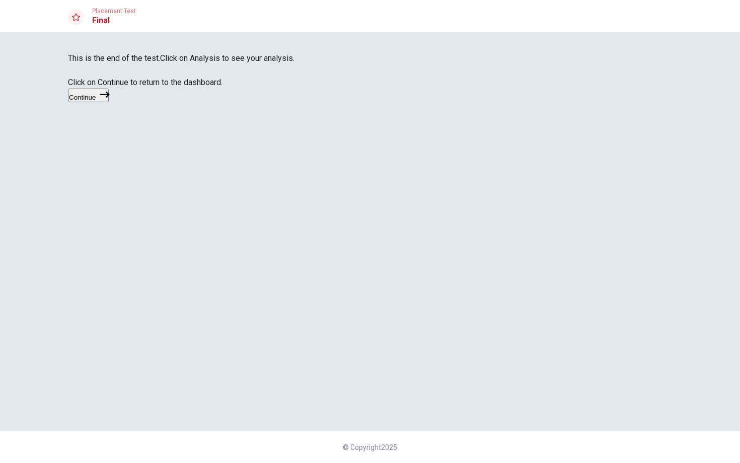
click at [110, 100] on icon "button" at bounding box center [105, 95] width 10 height 10
